Goal: Transaction & Acquisition: Subscribe to service/newsletter

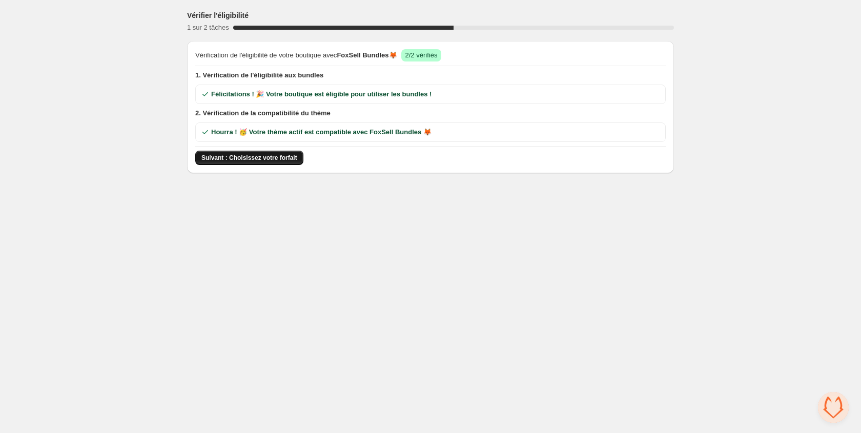
click at [269, 156] on span "Suivant : Choisissez votre forfait" at bounding box center [249, 158] width 96 height 8
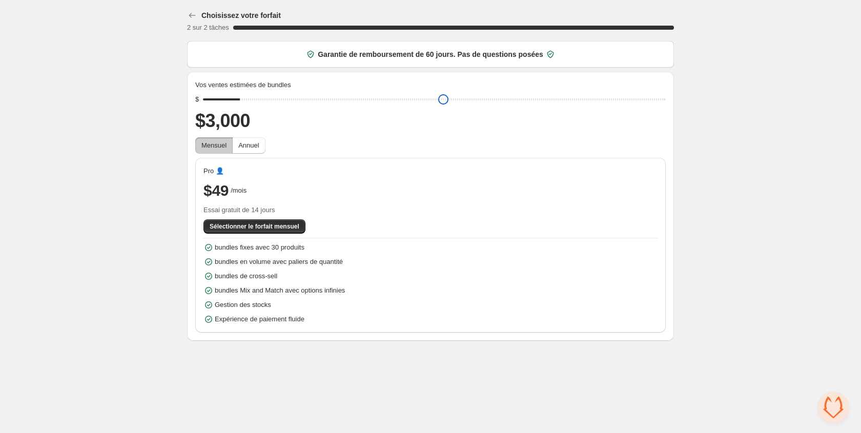
drag, startPoint x: 281, startPoint y: 100, endPoint x: 246, endPoint y: 100, distance: 35.9
click at [246, 100] on input "range" at bounding box center [434, 99] width 463 height 14
click at [286, 99] on input "range" at bounding box center [434, 99] width 463 height 14
click at [320, 99] on input "range" at bounding box center [434, 99] width 463 height 14
click at [370, 98] on input "range" at bounding box center [434, 99] width 463 height 14
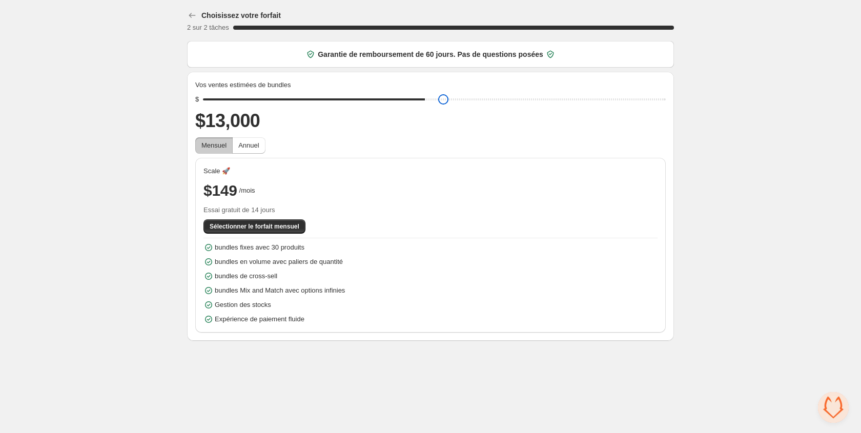
click at [420, 98] on input "range" at bounding box center [434, 99] width 463 height 14
click at [512, 100] on input "range" at bounding box center [434, 99] width 463 height 14
drag, startPoint x: 408, startPoint y: 110, endPoint x: 345, endPoint y: 92, distance: 65.2
click at [346, 92] on div "Vos ventes estimées de bundles $ $18,000 Mensuel Annuel Growth 📈 $249 /mois Ess…" at bounding box center [430, 206] width 471 height 253
drag, startPoint x: 325, startPoint y: 97, endPoint x: 283, endPoint y: 97, distance: 42.0
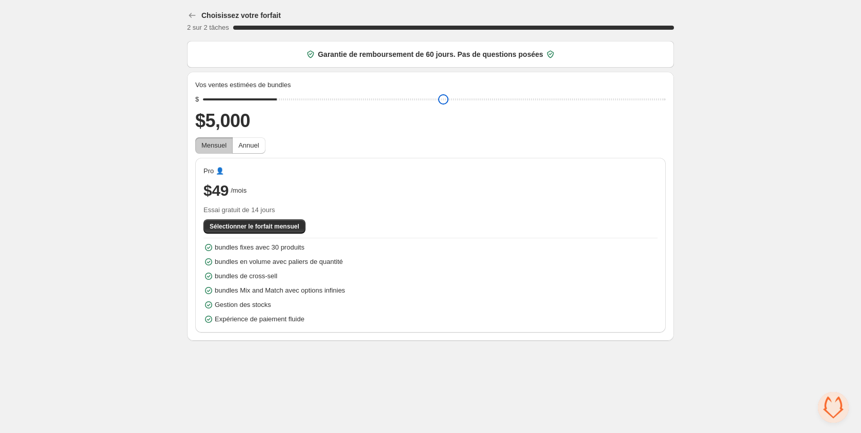
click at [283, 97] on input "range" at bounding box center [434, 99] width 463 height 14
click at [310, 102] on input "range" at bounding box center [434, 99] width 463 height 14
type input "****"
click at [287, 101] on input "range" at bounding box center [434, 99] width 463 height 14
click at [249, 226] on span "Sélectionner le forfait mensuel" at bounding box center [255, 226] width 90 height 8
